Goal: Find specific page/section: Find specific page/section

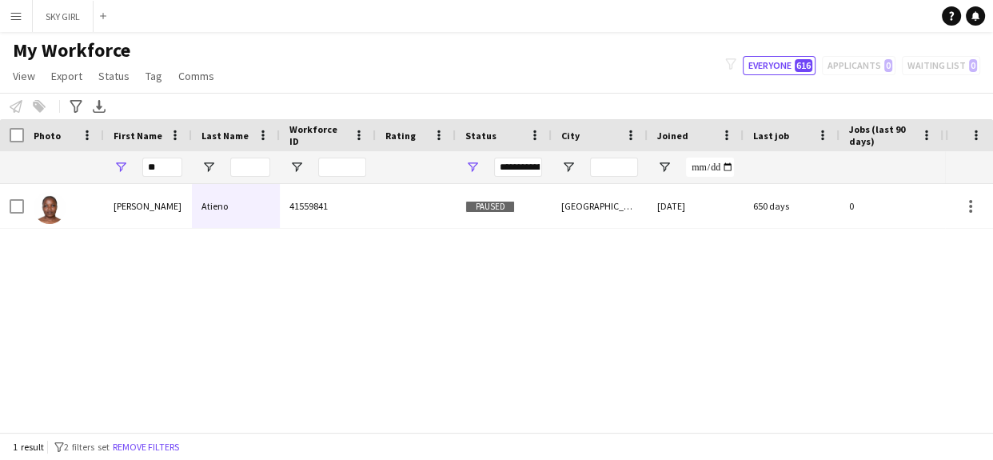
type input "*"
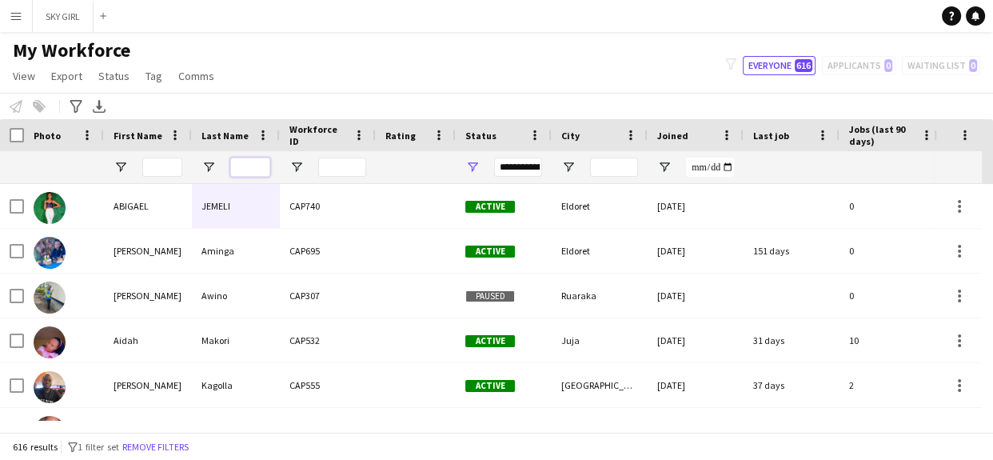
click at [242, 167] on input "Last Name Filter Input" at bounding box center [250, 166] width 40 height 19
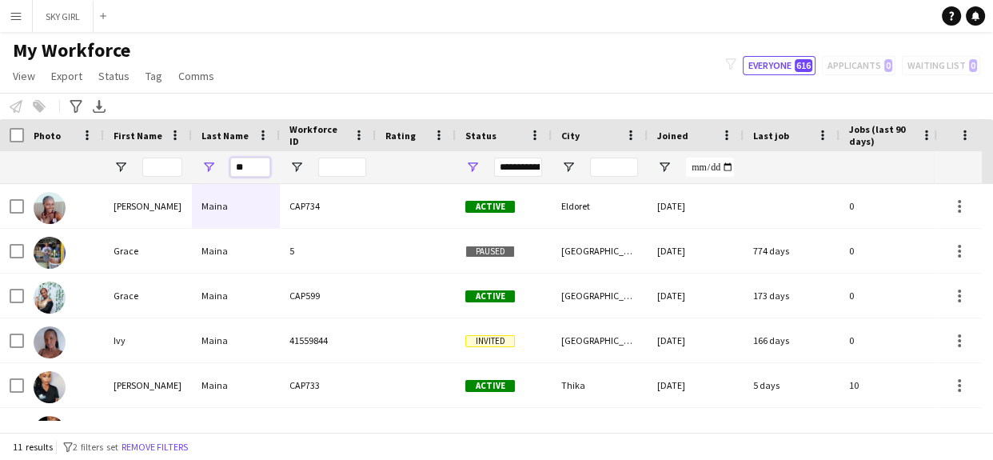
type input "*"
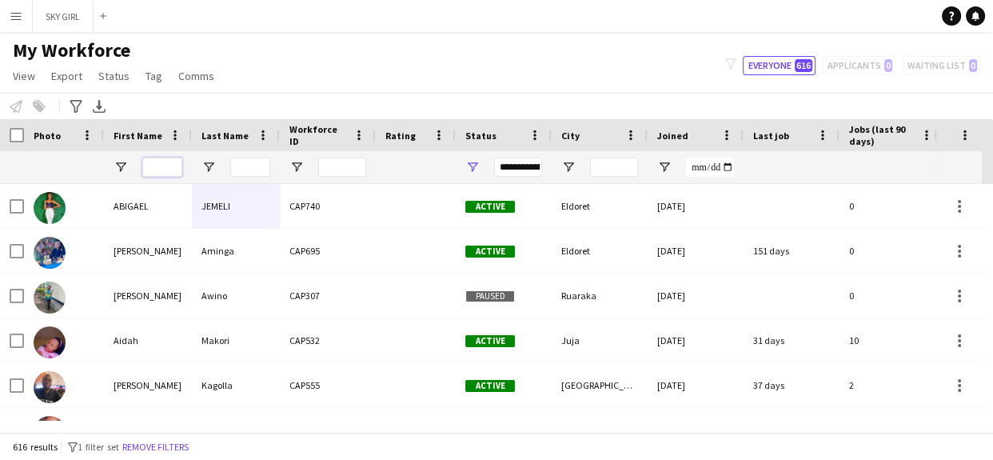
click at [169, 163] on input "First Name Filter Input" at bounding box center [162, 166] width 40 height 19
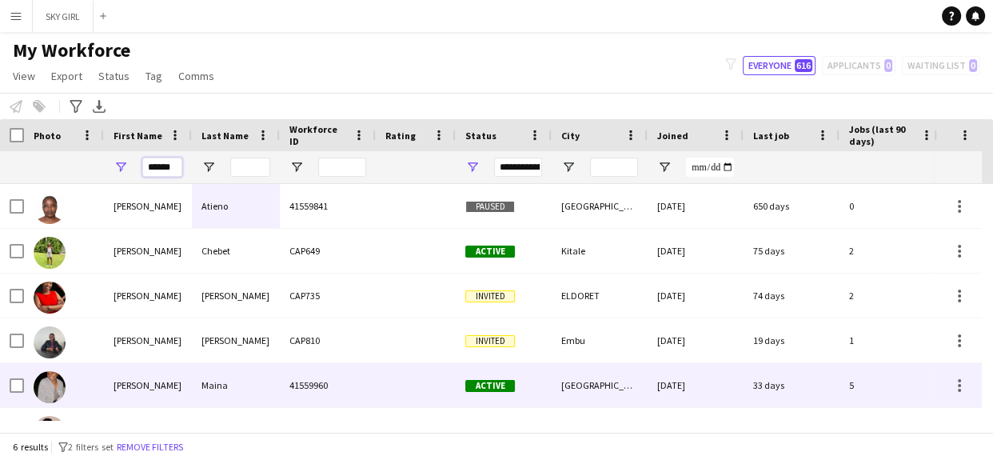
type input "******"
click at [370, 399] on div "41559960" at bounding box center [328, 385] width 96 height 44
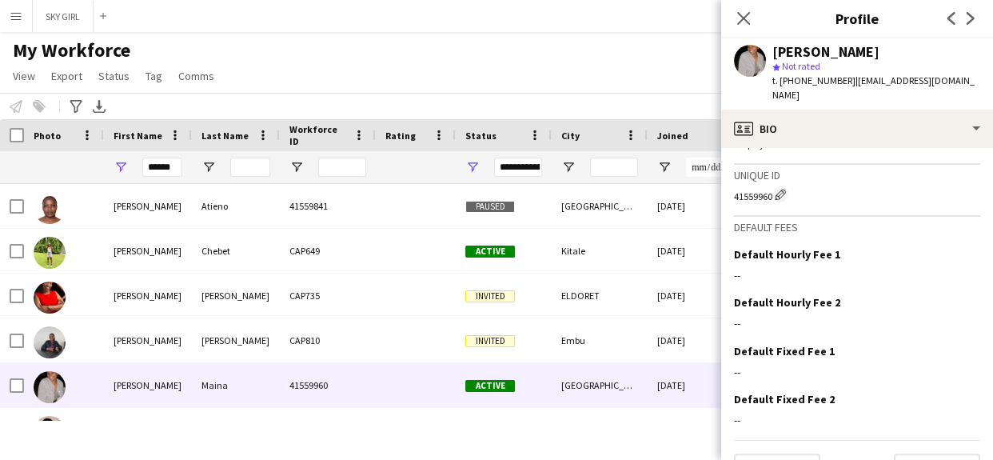
scroll to position [627, 0]
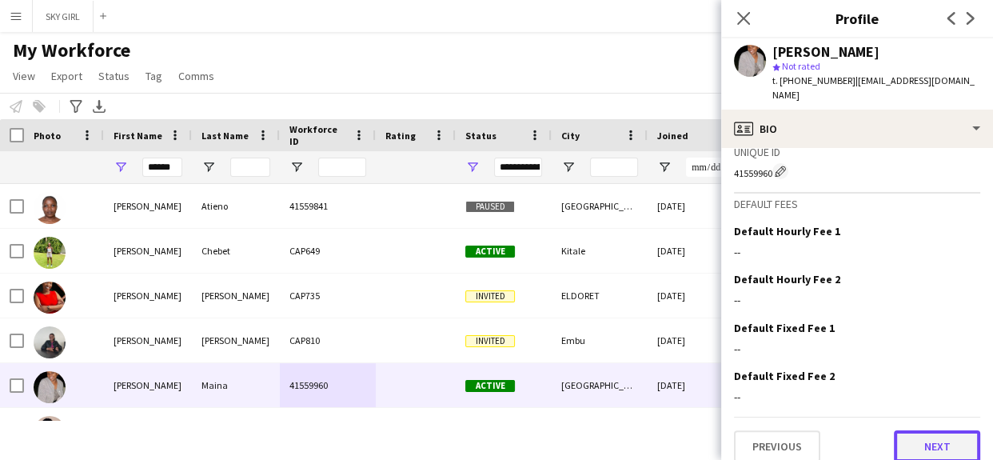
click at [909, 430] on button "Next" at bounding box center [937, 446] width 86 height 32
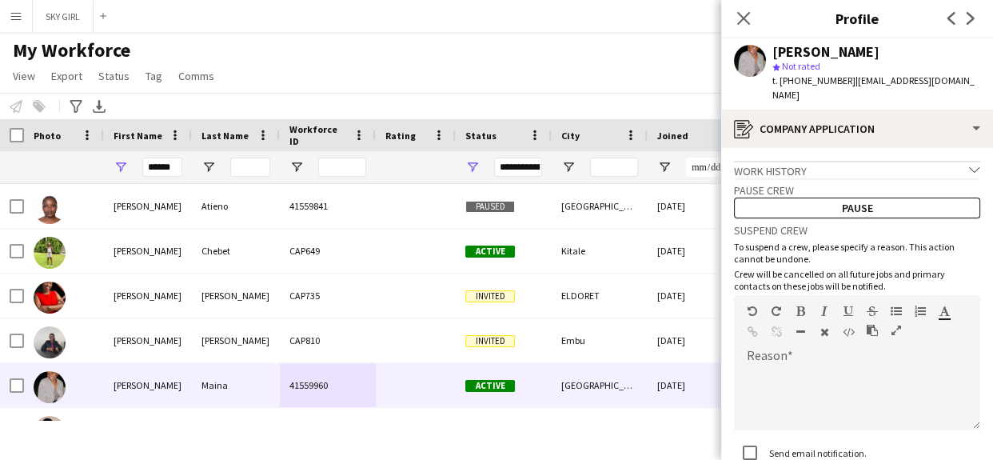
scroll to position [114, 0]
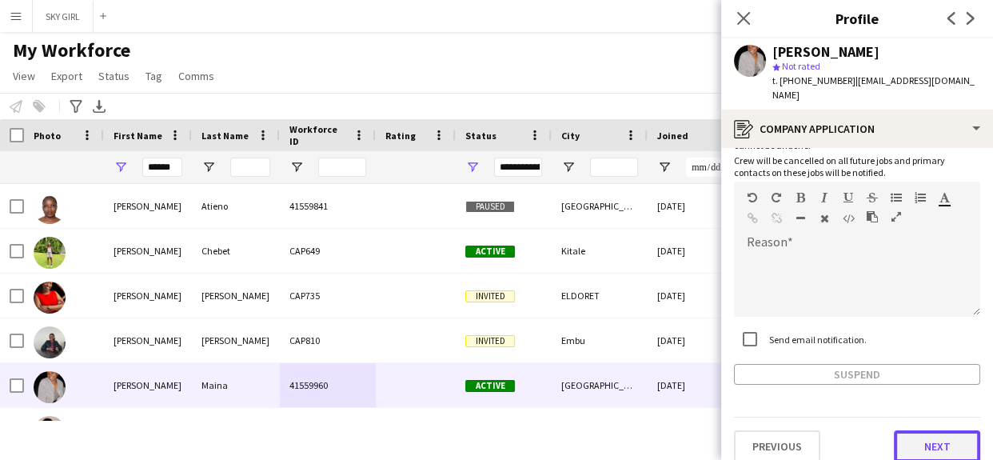
click at [903, 440] on button "Next" at bounding box center [937, 446] width 86 height 32
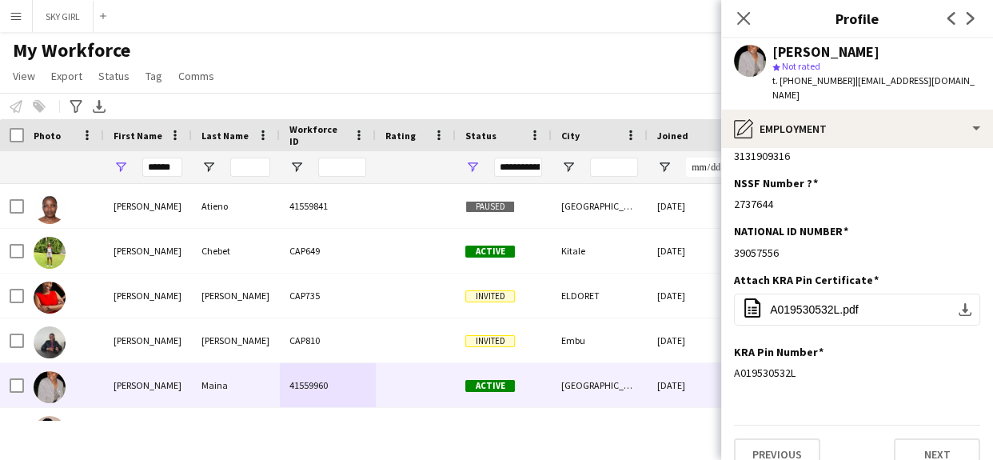
scroll to position [40, 0]
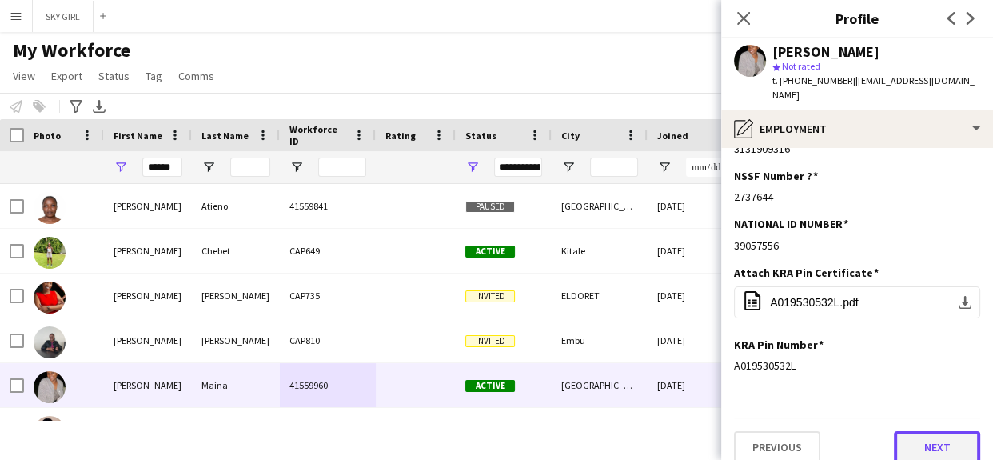
click at [903, 431] on button "Next" at bounding box center [937, 447] width 86 height 32
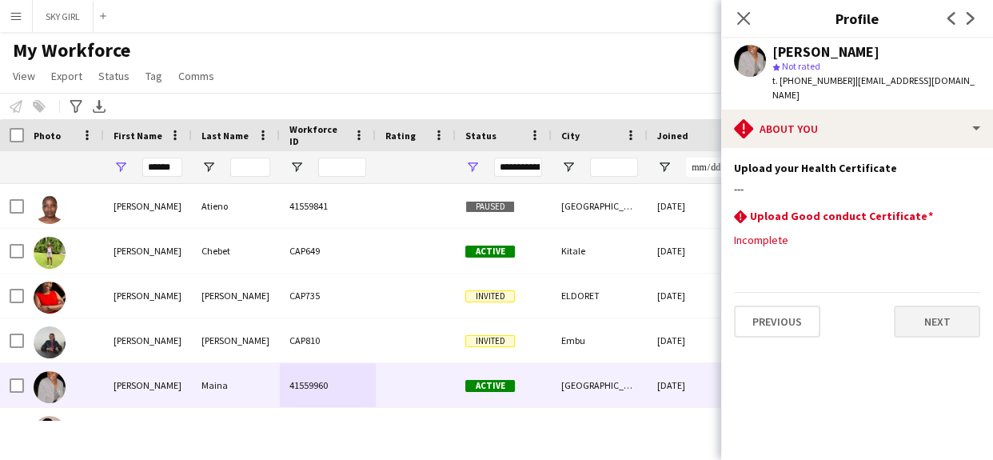
scroll to position [0, 0]
click at [919, 305] on button "Next" at bounding box center [937, 321] width 86 height 32
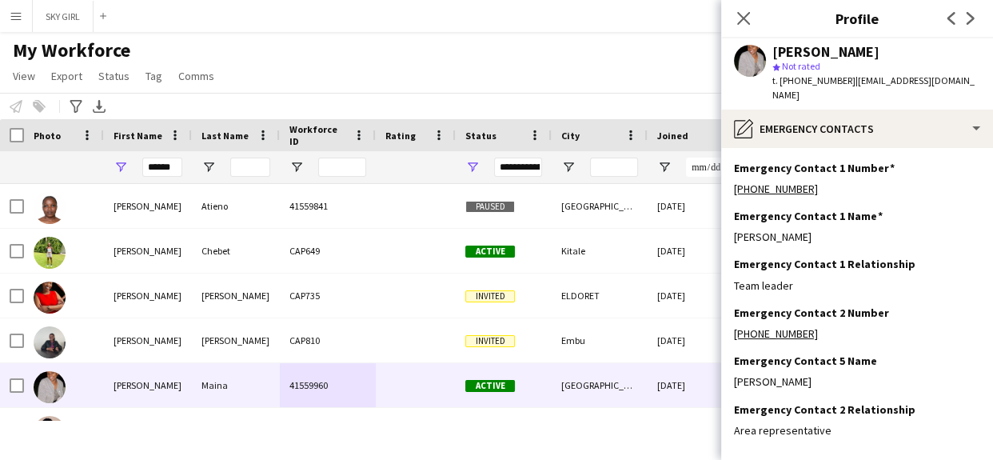
scroll to position [65, 0]
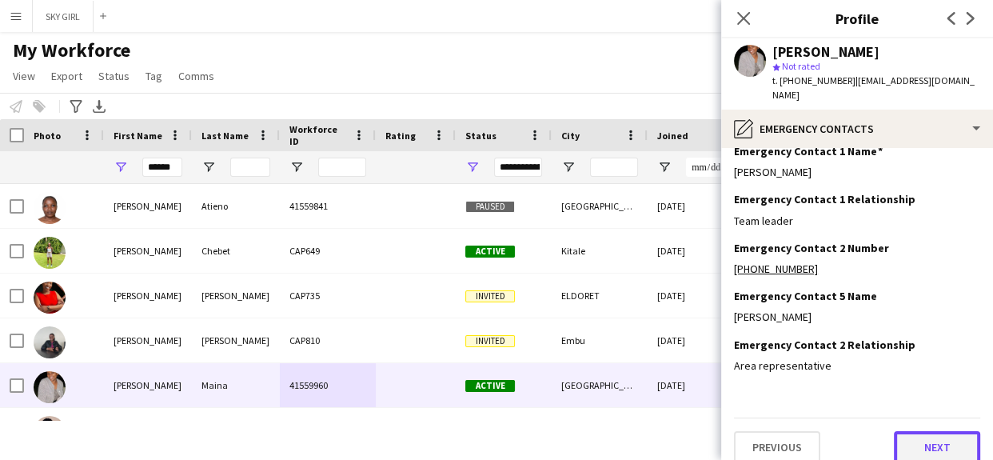
click at [904, 437] on button "Next" at bounding box center [937, 447] width 86 height 32
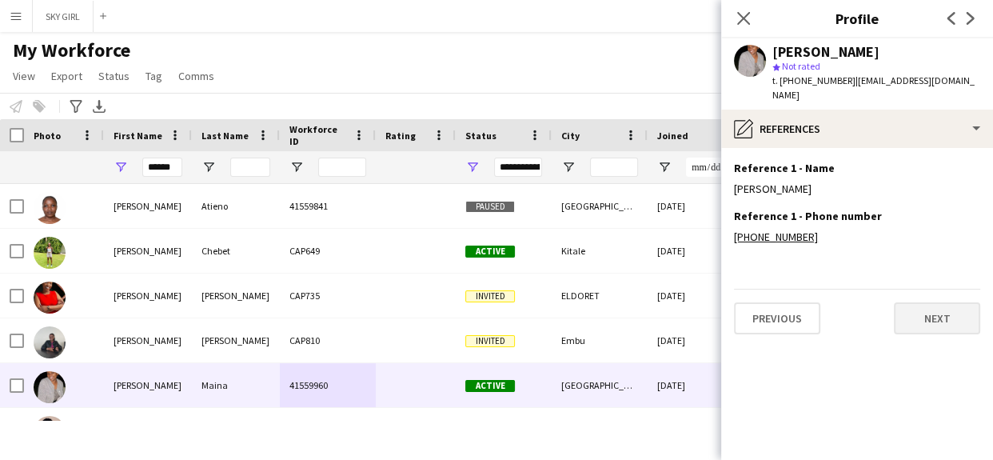
scroll to position [0, 0]
click at [911, 318] on button "Next" at bounding box center [937, 318] width 86 height 32
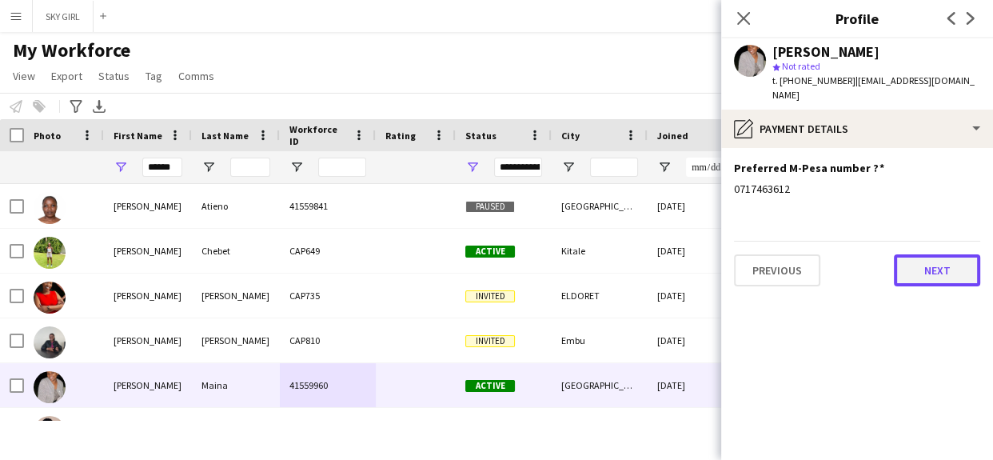
click at [913, 265] on button "Next" at bounding box center [937, 270] width 86 height 32
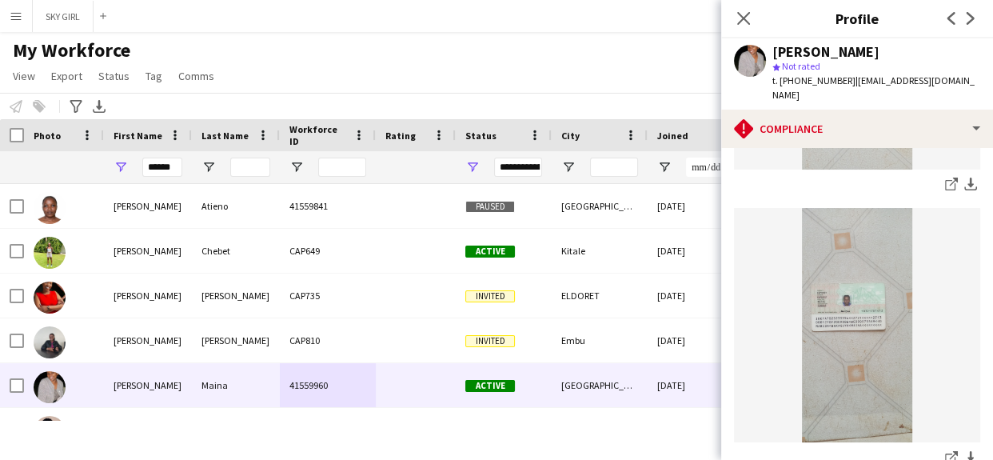
scroll to position [491, 0]
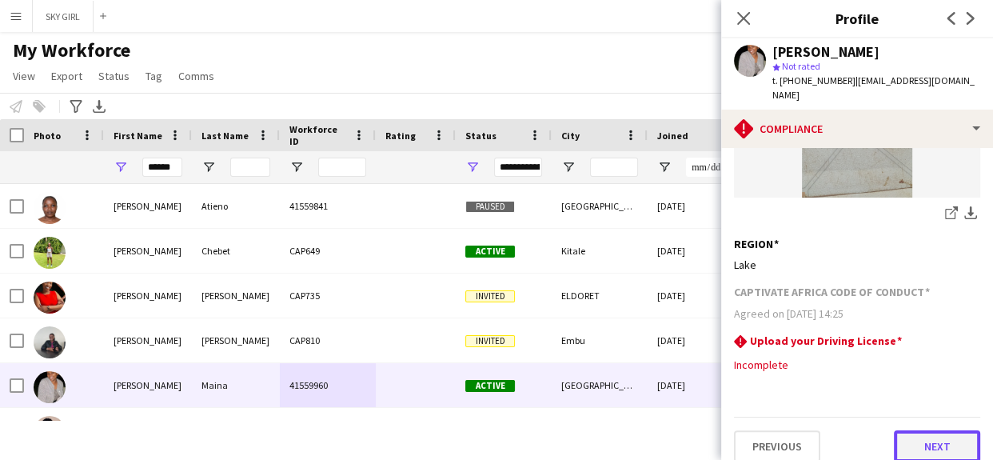
click at [906, 430] on button "Next" at bounding box center [937, 446] width 86 height 32
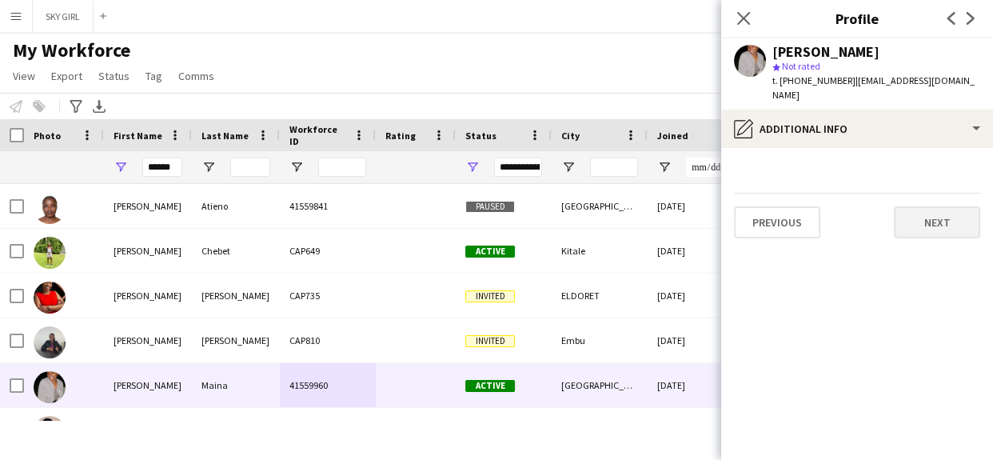
scroll to position [0, 0]
click at [915, 217] on button "Next" at bounding box center [937, 222] width 86 height 32
click at [916, 208] on button "Next" at bounding box center [937, 222] width 86 height 32
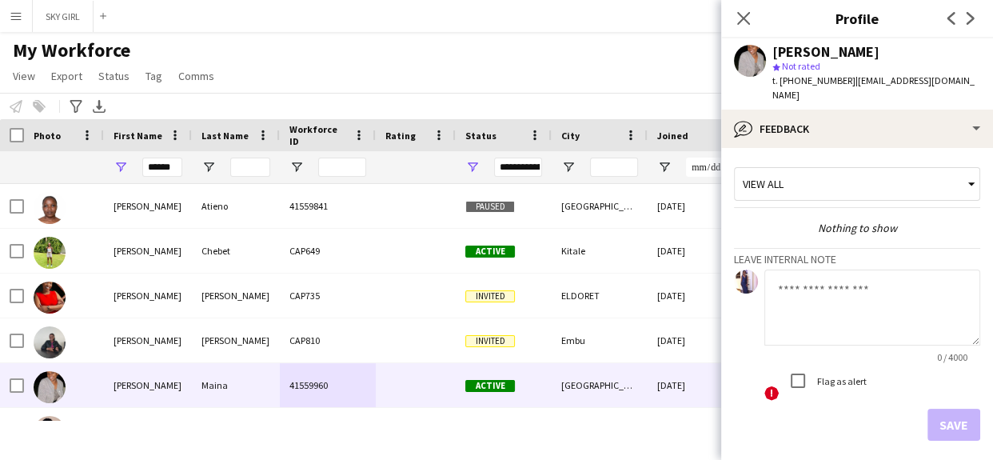
scroll to position [55, 0]
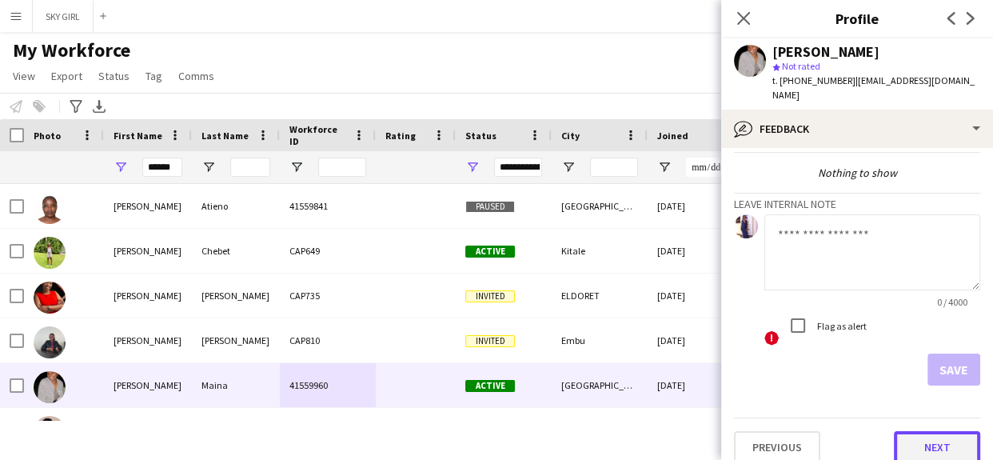
click at [899, 435] on button "Next" at bounding box center [937, 447] width 86 height 32
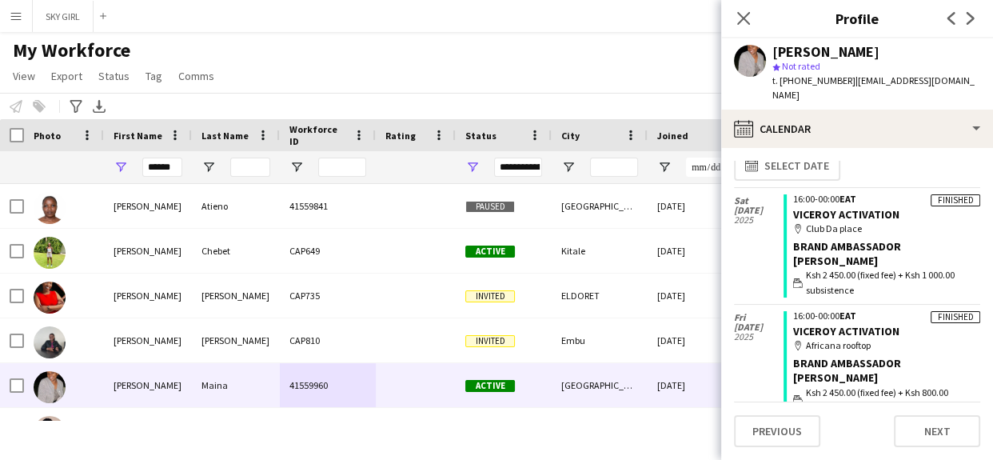
scroll to position [0, 0]
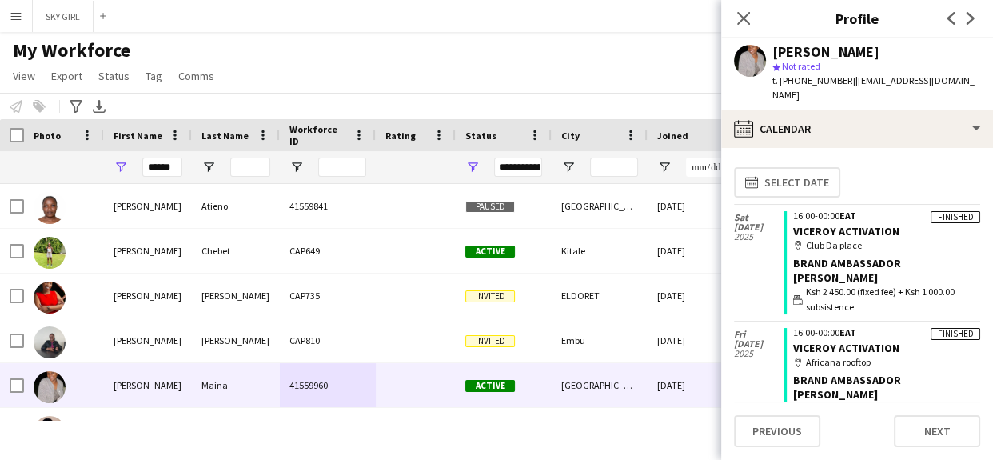
click at [980, 184] on app-calendar-tab "calendar-full Select date [DATE] Finished 16:00-00:00 EAT VICEROY ACTIVATION ma…" at bounding box center [857, 304] width 272 height 312
